Goal: Navigation & Orientation: Find specific page/section

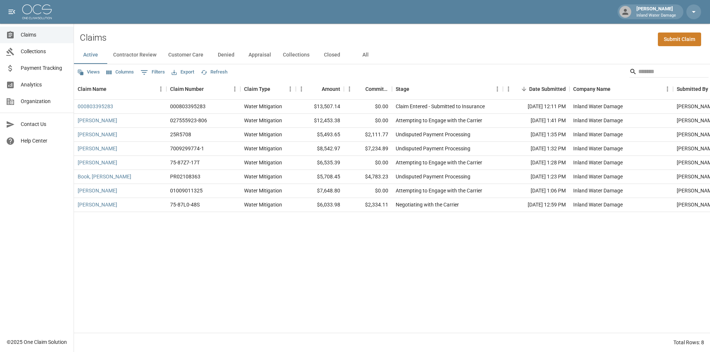
click at [37, 70] on span "Payment Tracking" at bounding box center [44, 68] width 47 height 8
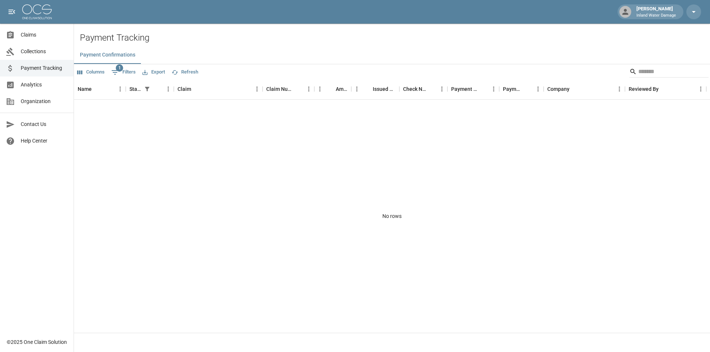
click at [40, 52] on span "Collections" at bounding box center [44, 52] width 47 height 8
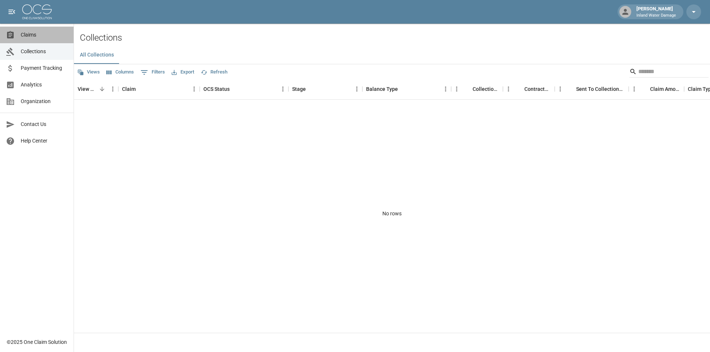
click at [40, 34] on span "Claims" at bounding box center [44, 35] width 47 height 8
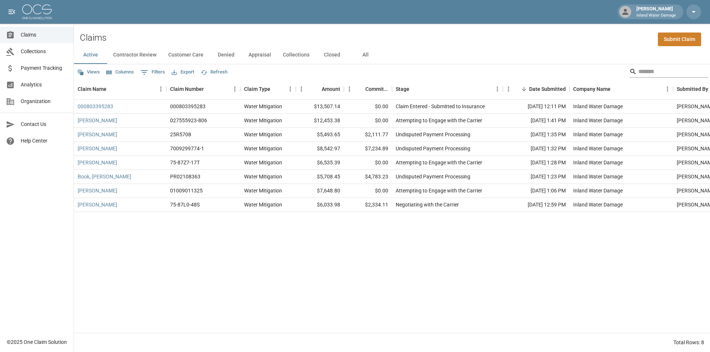
click at [642, 67] on input "Search" at bounding box center [667, 72] width 59 height 12
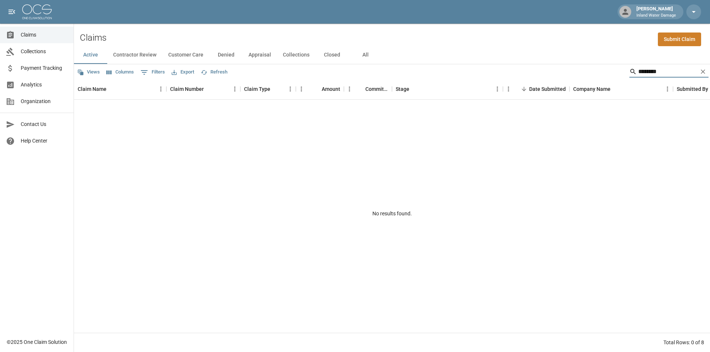
type input "********"
click at [327, 54] on button "Closed" at bounding box center [331, 55] width 33 height 18
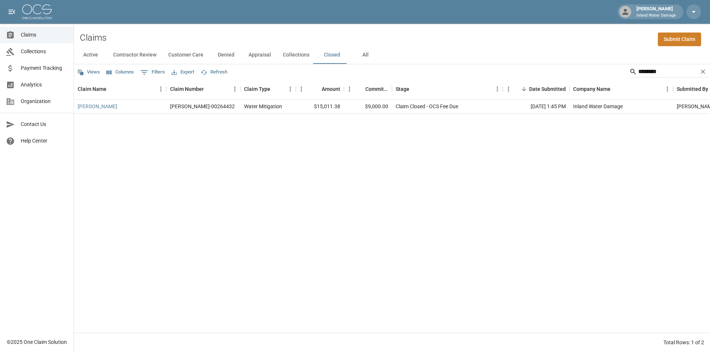
click at [28, 37] on span "Claims" at bounding box center [44, 35] width 47 height 8
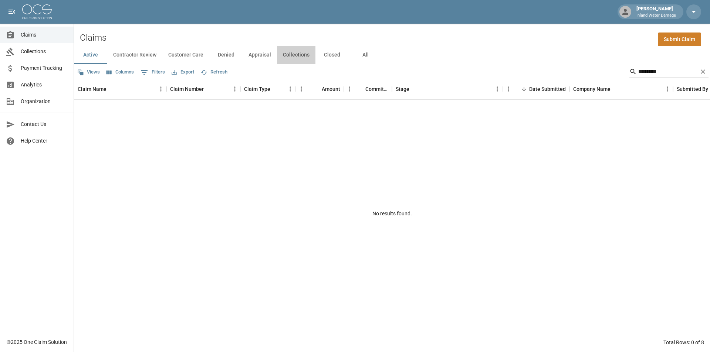
click at [297, 55] on button "Collections" at bounding box center [296, 55] width 38 height 18
click at [260, 58] on button "Appraisal" at bounding box center [260, 55] width 34 height 18
click at [225, 55] on button "Denied" at bounding box center [225, 55] width 33 height 18
click at [182, 55] on button "Customer Care" at bounding box center [185, 55] width 47 height 18
click at [141, 55] on button "Contractor Review" at bounding box center [134, 55] width 55 height 18
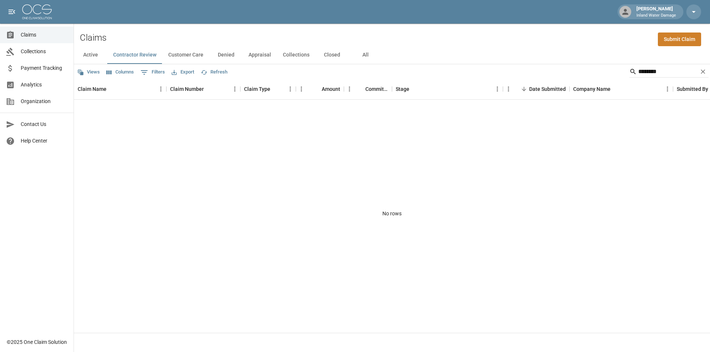
click at [67, 55] on span "Collections" at bounding box center [44, 52] width 47 height 8
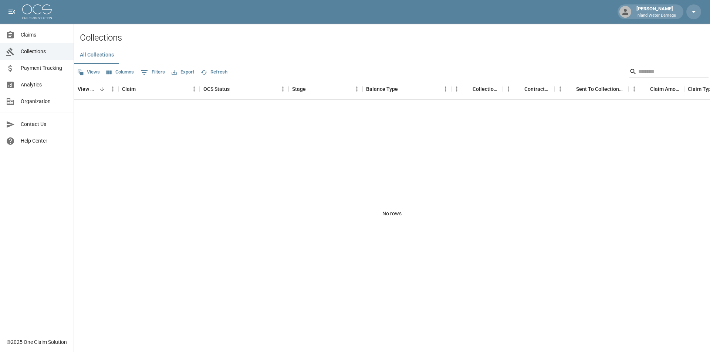
click at [36, 36] on span "Claims" at bounding box center [44, 35] width 47 height 8
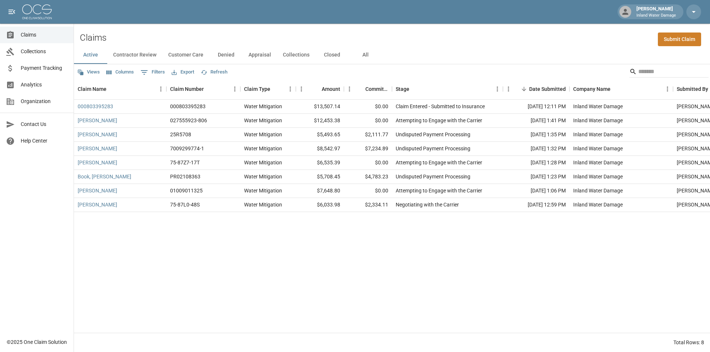
click at [24, 89] on link "Analytics" at bounding box center [37, 85] width 74 height 17
